Goal: Task Accomplishment & Management: Manage account settings

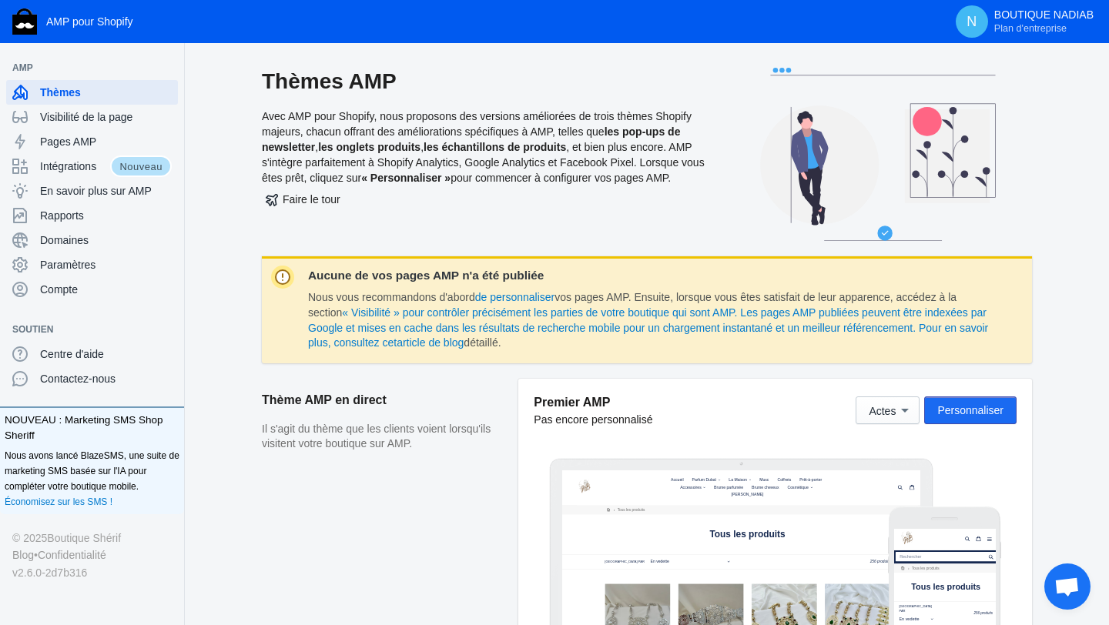
click at [958, 414] on font "Personnaliser" at bounding box center [970, 410] width 66 height 12
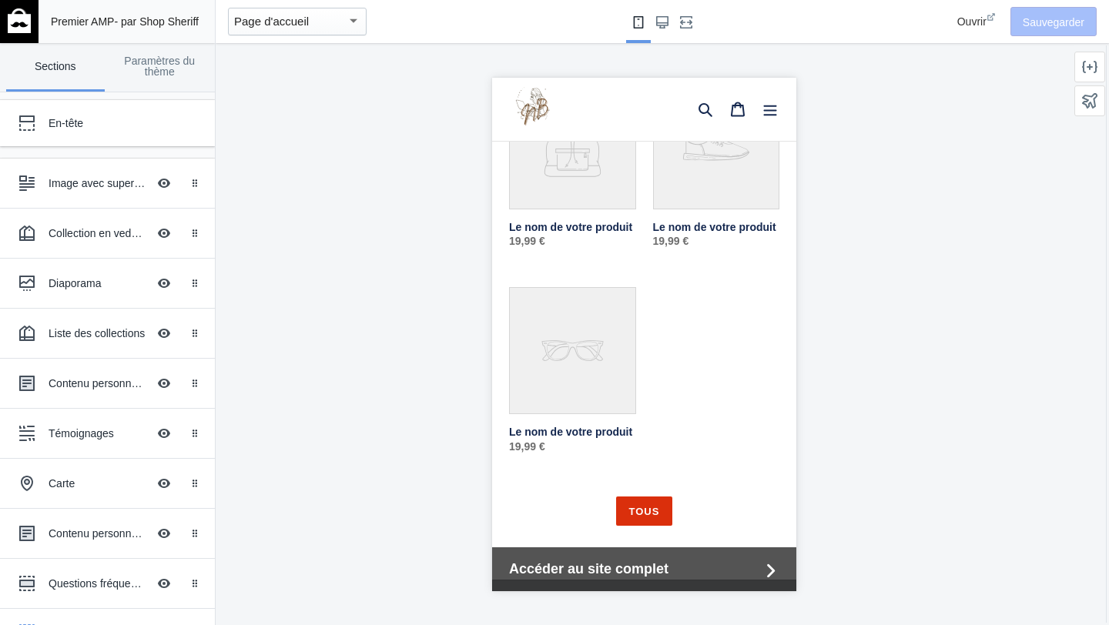
scroll to position [0, 270]
click at [771, 572] on icon at bounding box center [770, 569] width 8 height 13
click at [641, 496] on link "Tous" at bounding box center [642, 511] width 55 height 30
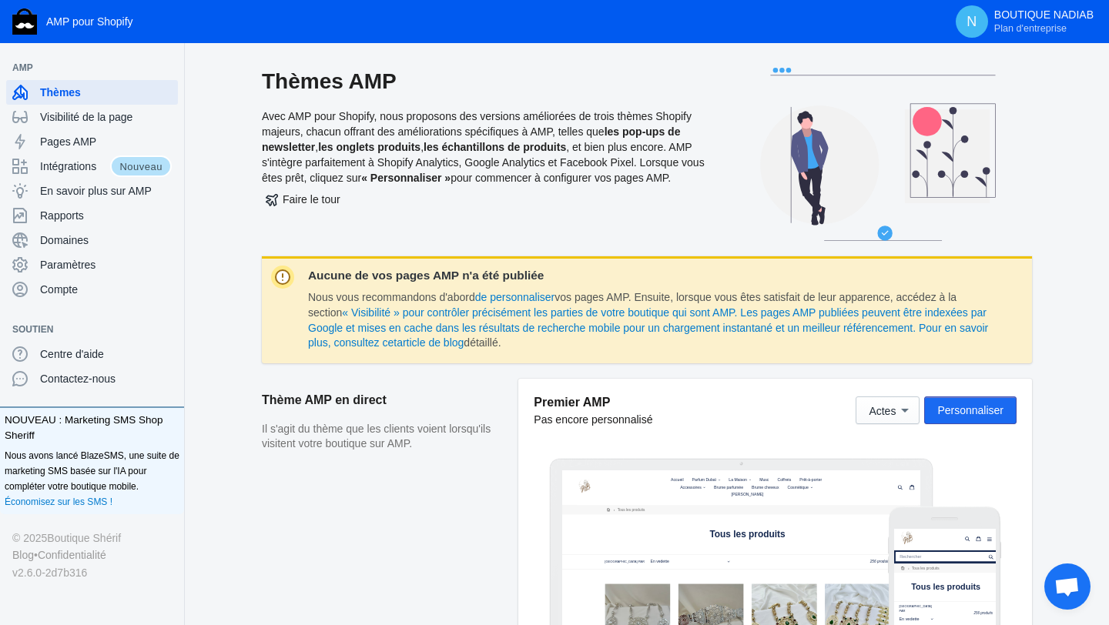
click at [971, 419] on button "Personnaliser" at bounding box center [970, 411] width 92 height 28
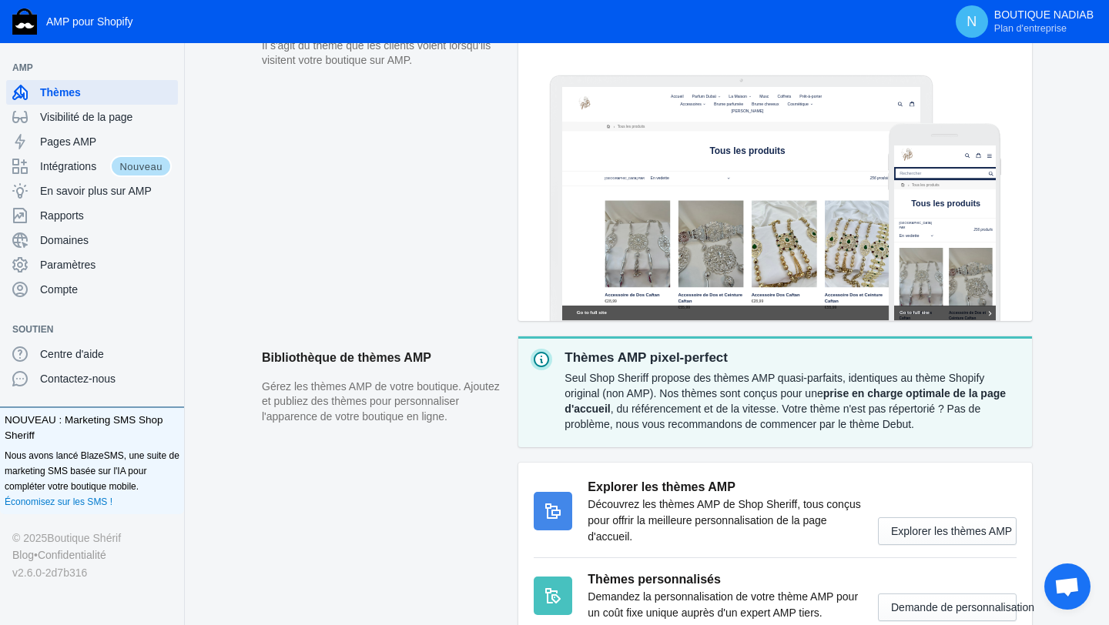
scroll to position [467, 0]
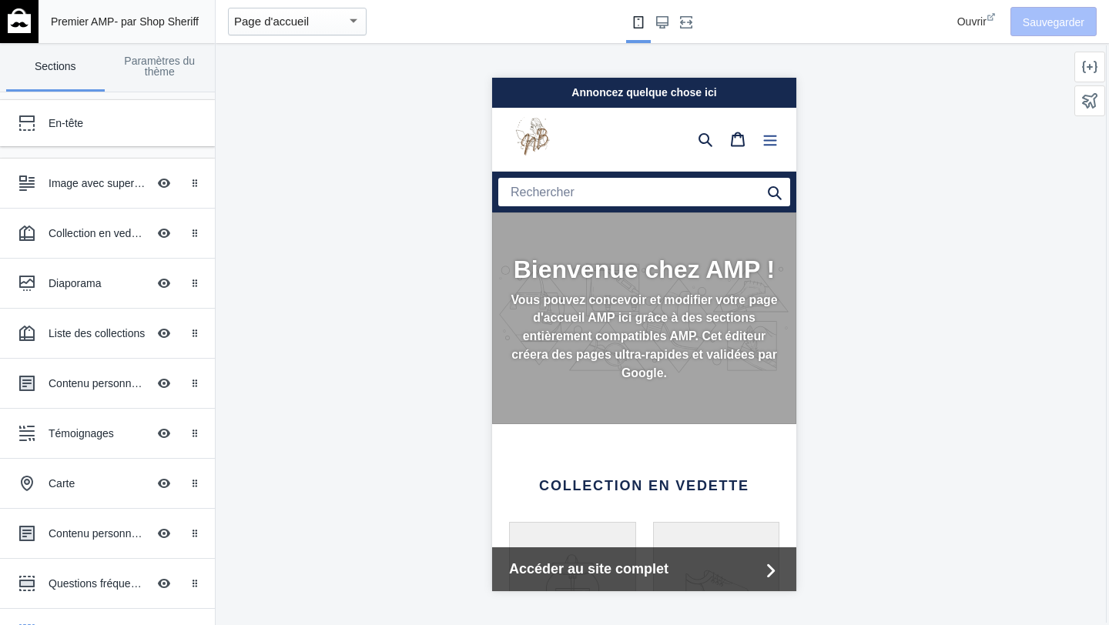
click at [776, 138] on icon "Menu" at bounding box center [769, 138] width 15 height 15
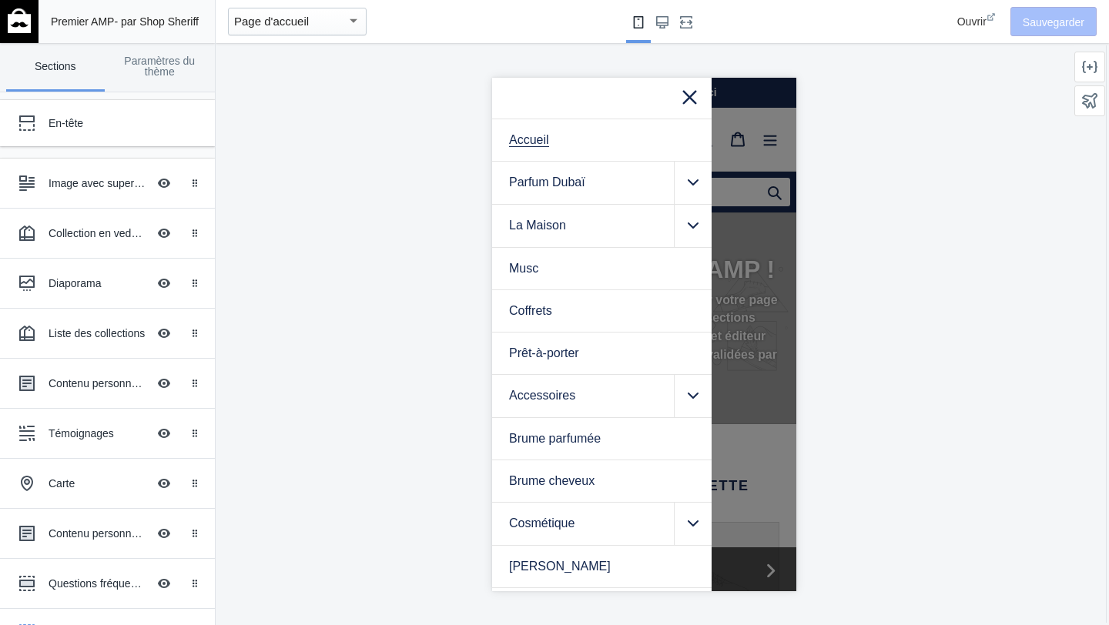
click at [902, 158] on div at bounding box center [644, 334] width 857 height 582
click at [687, 99] on icon at bounding box center [688, 94] width 19 height 19
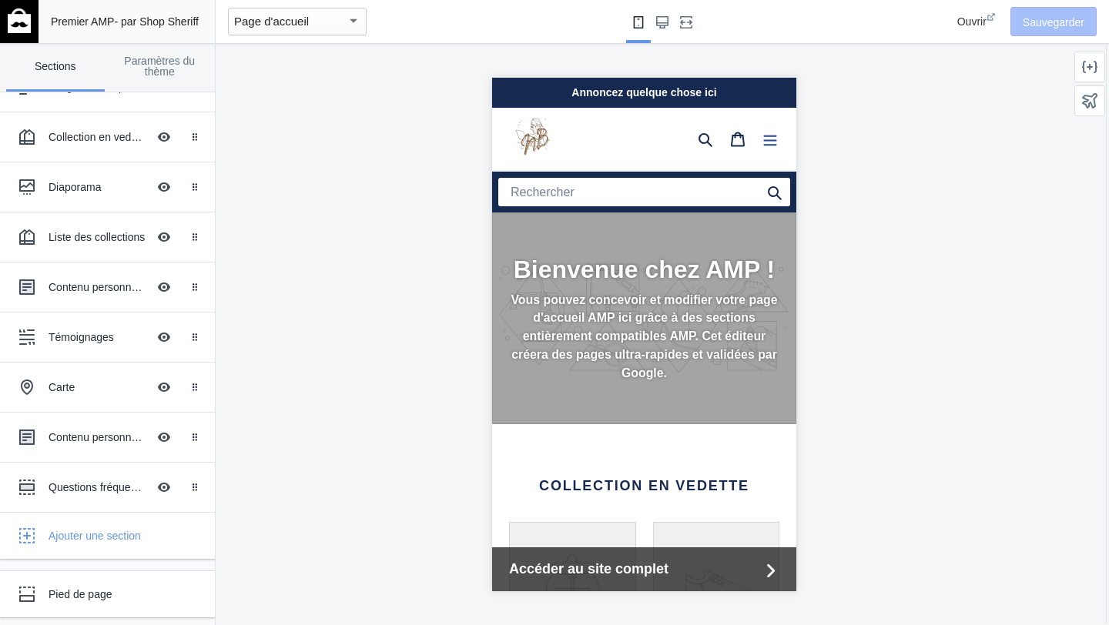
scroll to position [0, 270]
